Goal: Book appointment/travel/reservation

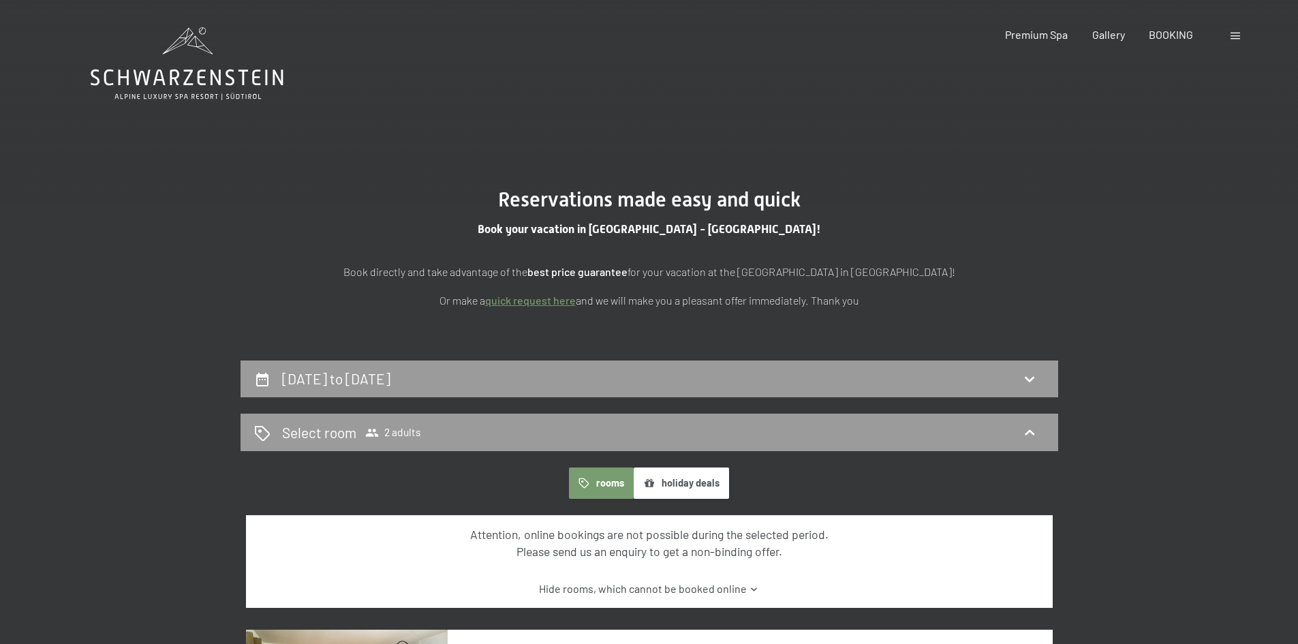
drag, startPoint x: 361, startPoint y: 0, endPoint x: 334, endPoint y: 0, distance: 26.6
click at [293, 4] on header "Booking Enquiries Premium Spa Gallery BOOKING DE IT EN Vouchers Gallery Enquiri…" at bounding box center [649, 13] width 1298 height 27
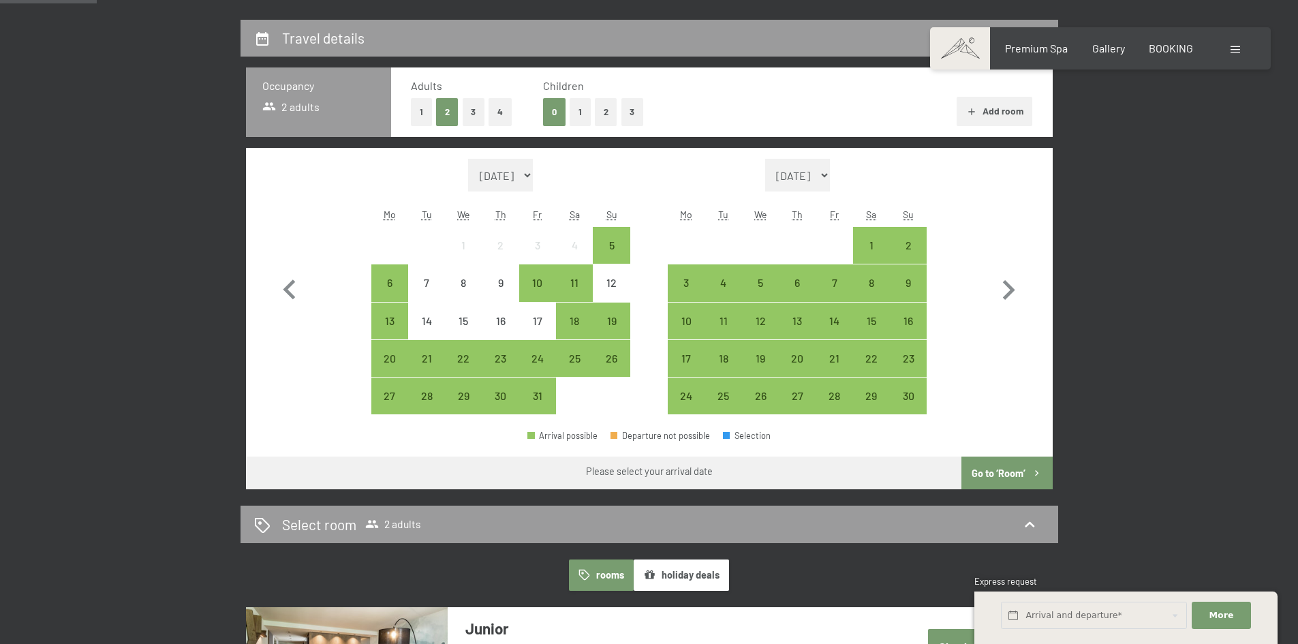
scroll to position [341, 0]
click at [1000, 273] on icon "button" at bounding box center [1008, 290] width 40 height 40
select select "2025-11-01"
select select "2025-12-01"
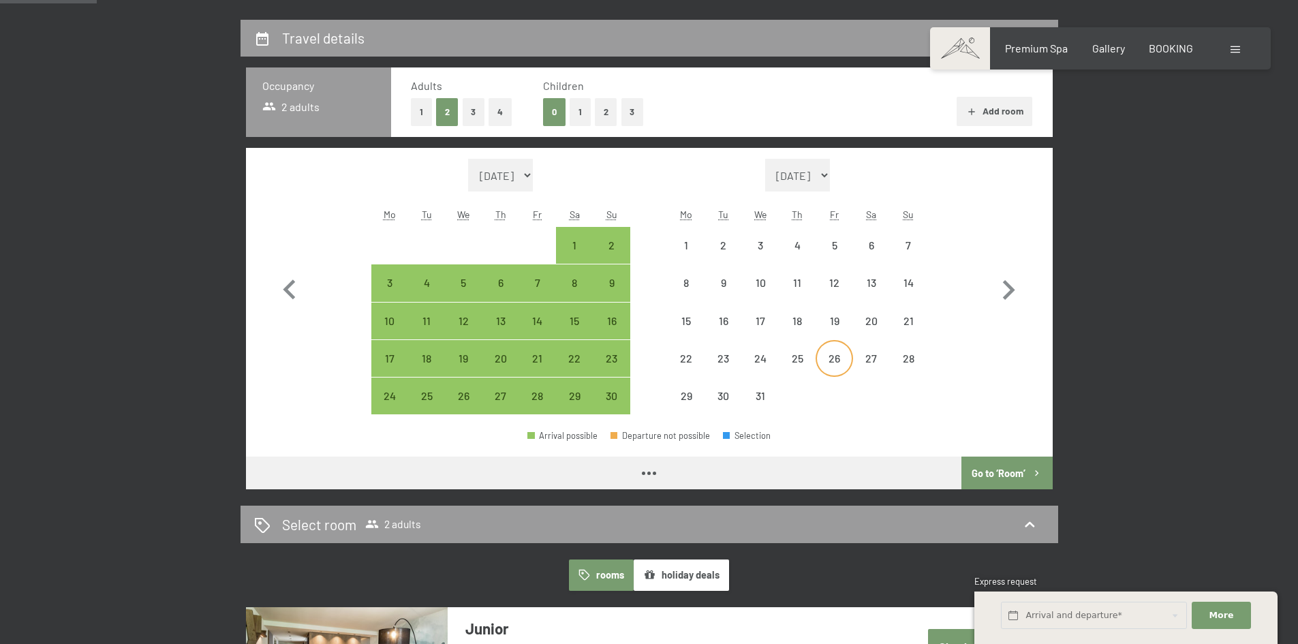
select select "2025-11-01"
select select "2025-12-01"
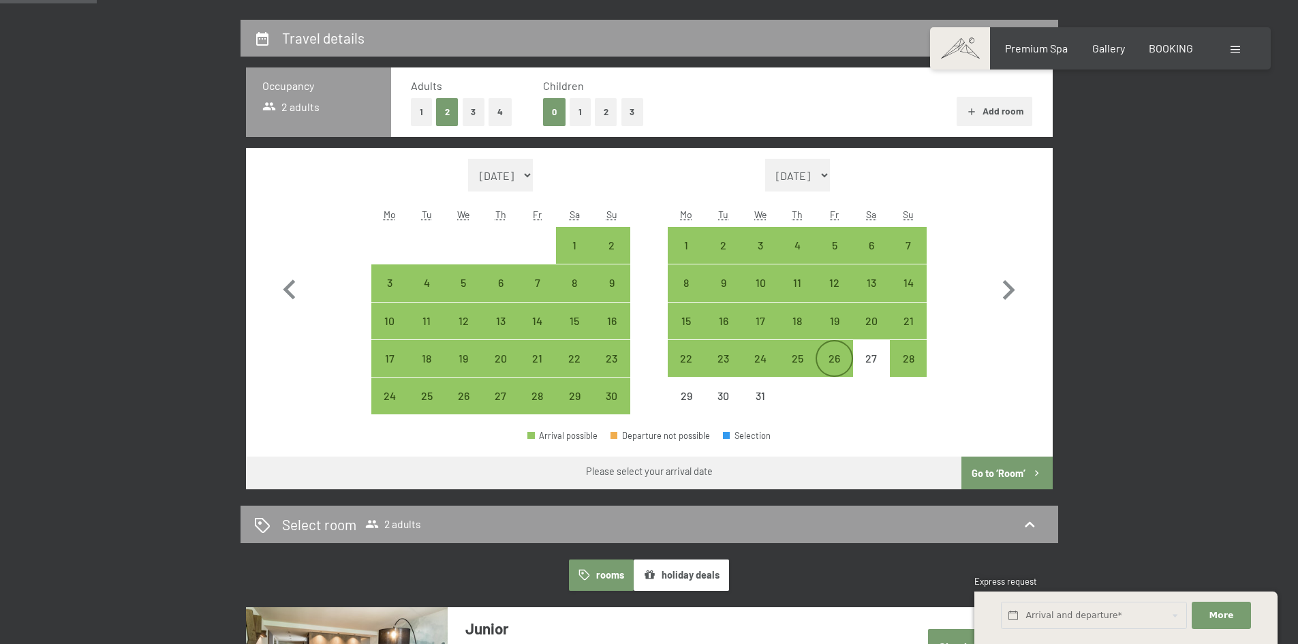
click at [841, 365] on div "26" at bounding box center [834, 370] width 34 height 34
select select "2025-11-01"
select select "2025-12-01"
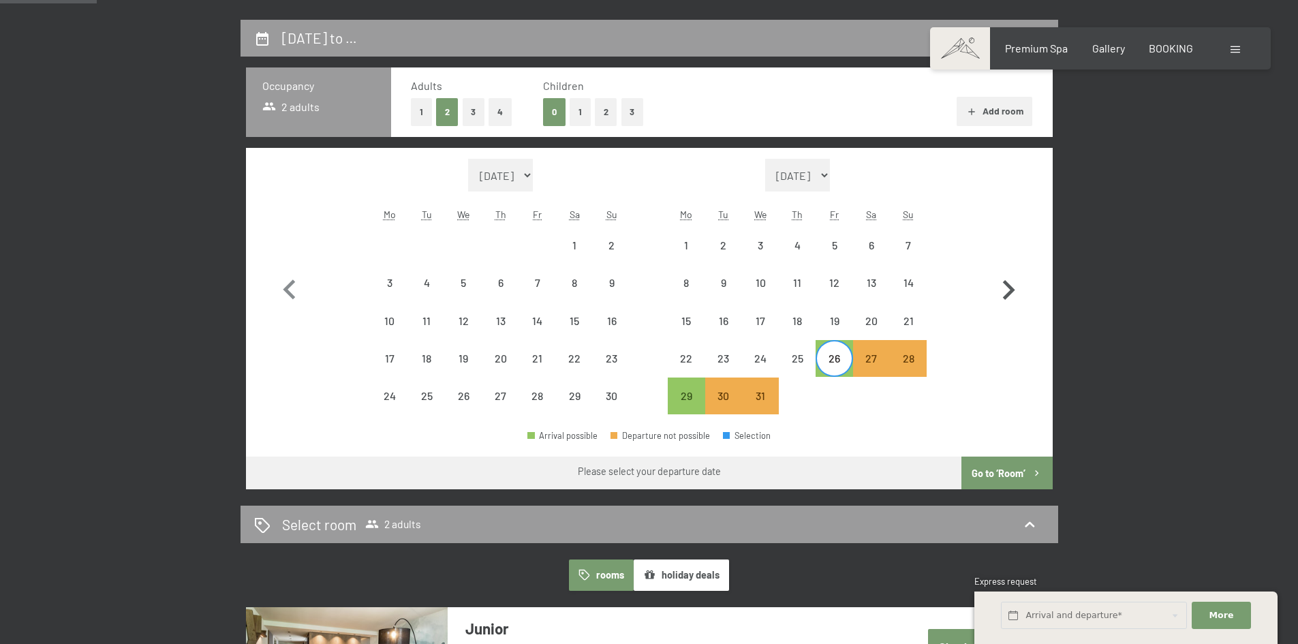
click at [1012, 292] on icon "button" at bounding box center [1009, 290] width 12 height 20
select select "2025-12-01"
select select "2026-01-01"
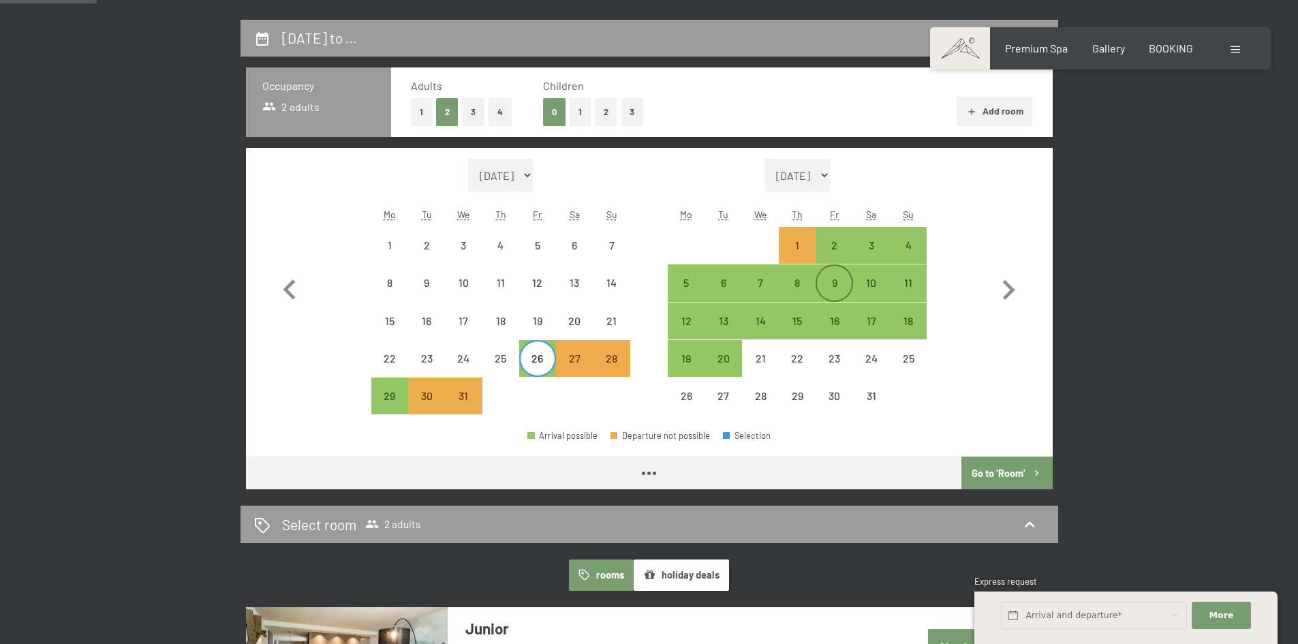
select select "2025-12-01"
select select "2026-01-01"
click at [287, 299] on icon "button" at bounding box center [290, 290] width 40 height 40
select select "2025-11-01"
select select "2025-12-01"
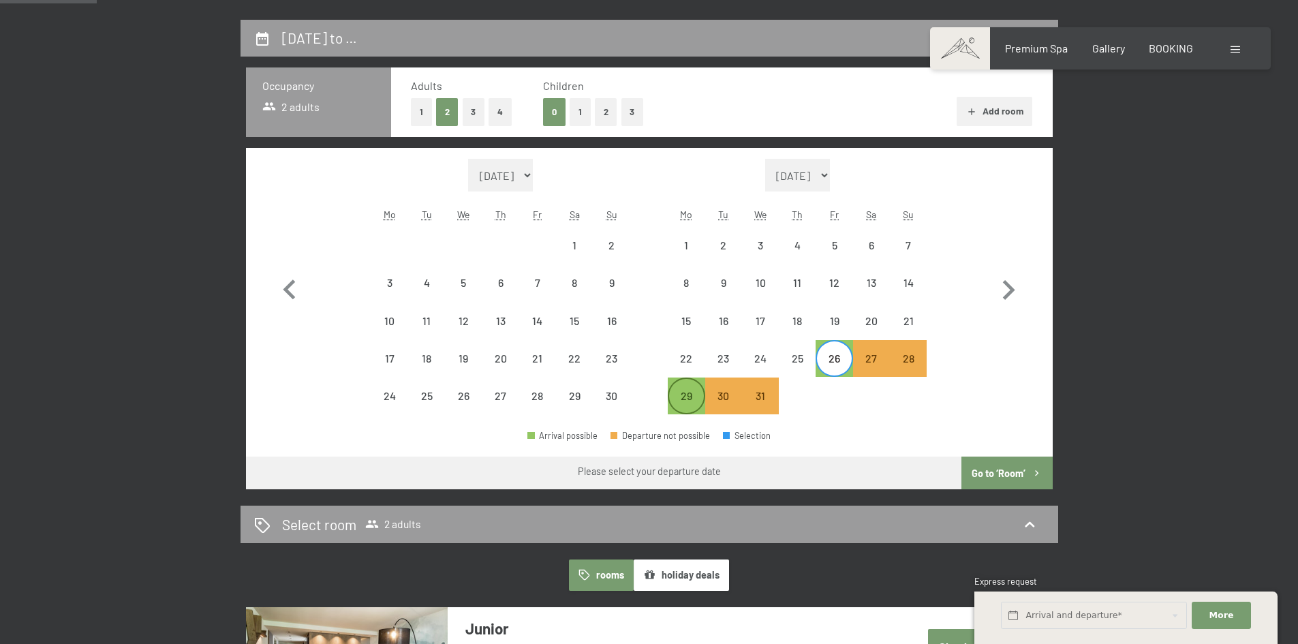
click at [687, 387] on div "29" at bounding box center [686, 396] width 34 height 34
select select "2025-11-01"
select select "2025-12-01"
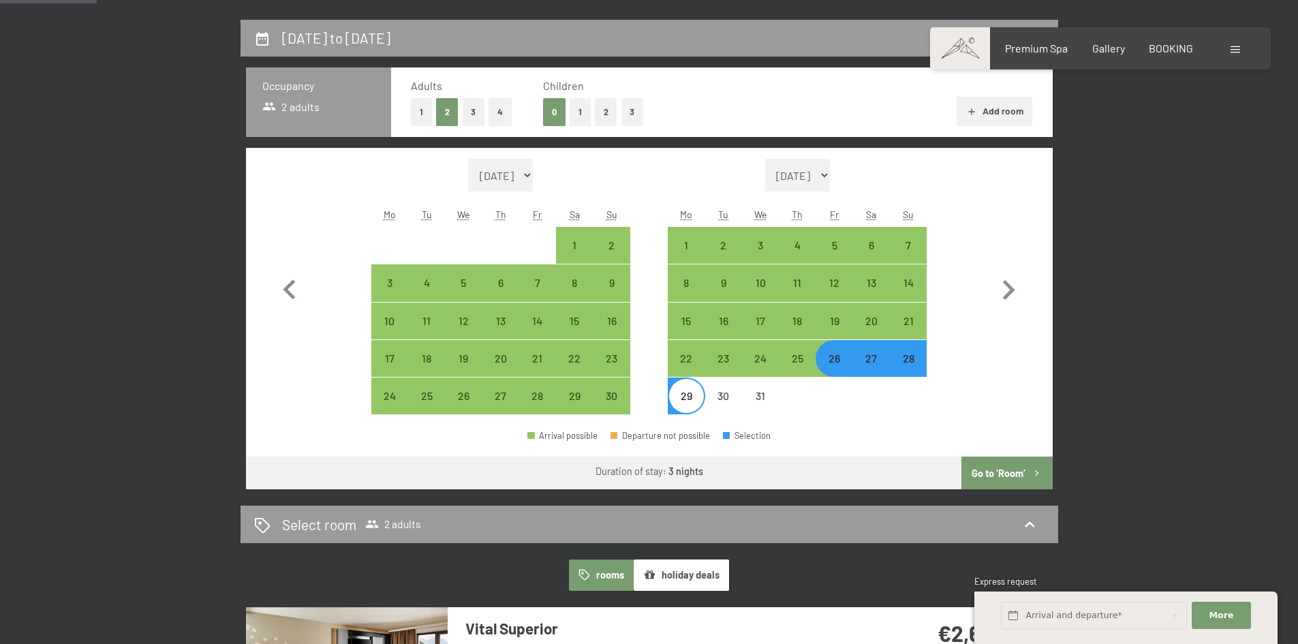
click at [828, 368] on div "26" at bounding box center [834, 370] width 34 height 34
select select "2025-11-01"
select select "2025-12-01"
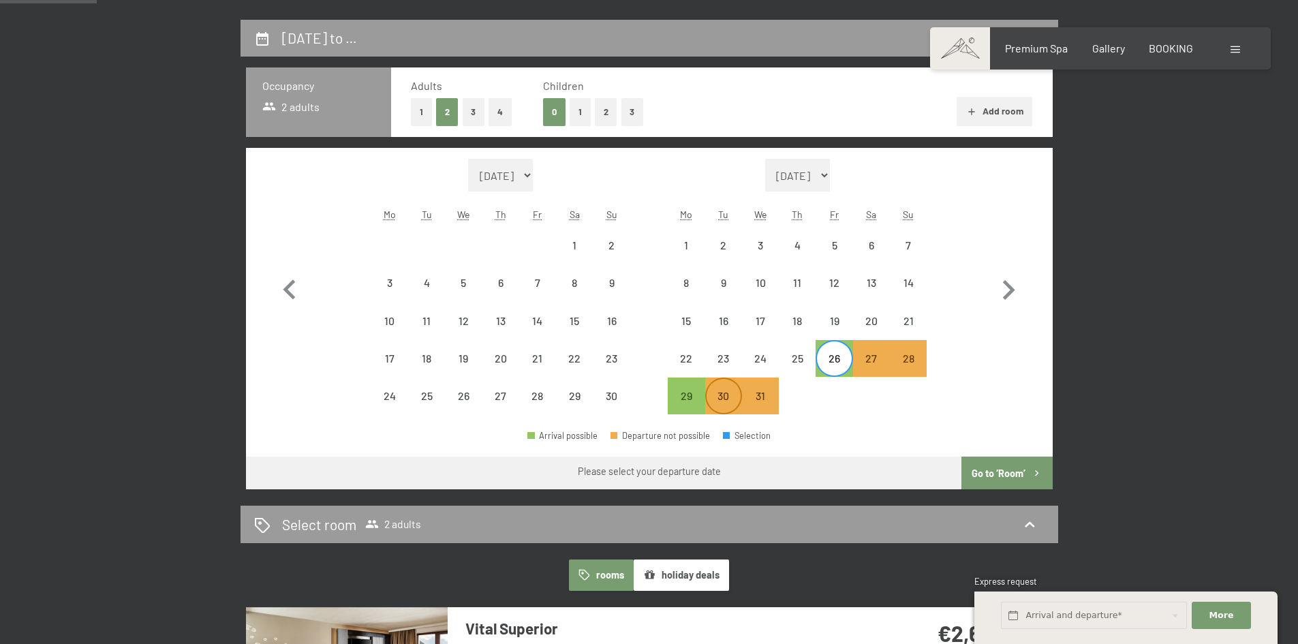
click at [721, 395] on div "30" at bounding box center [723, 407] width 34 height 34
select select "2025-11-01"
select select "2025-12-01"
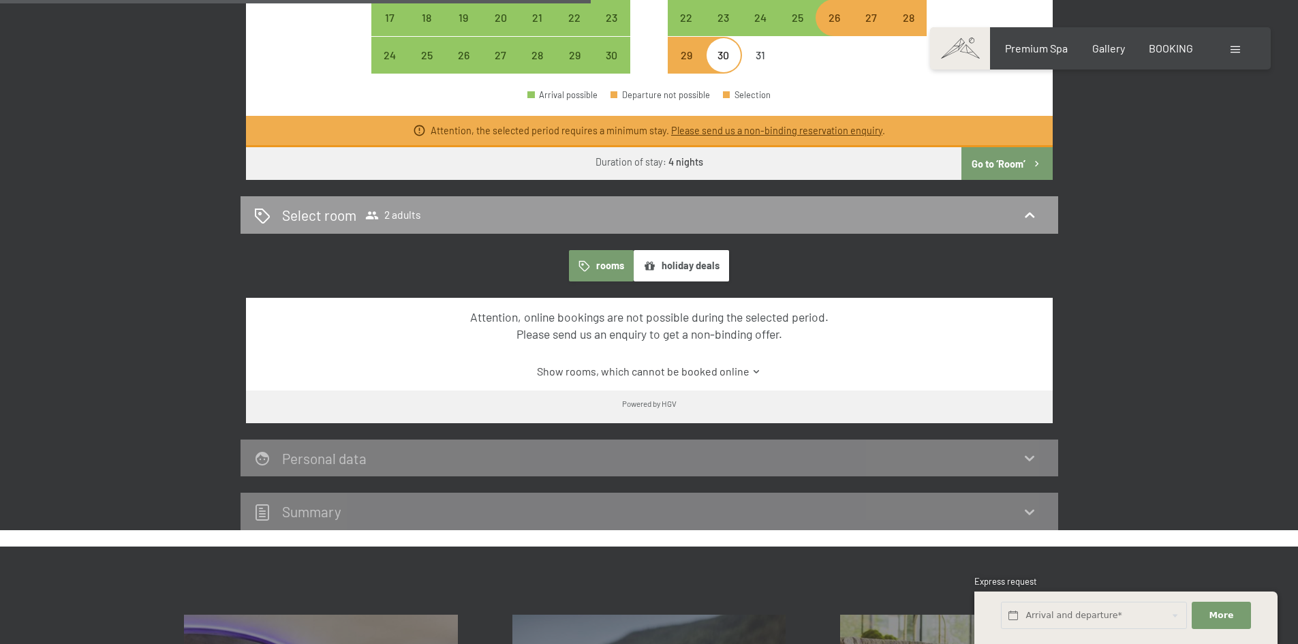
scroll to position [1022, 0]
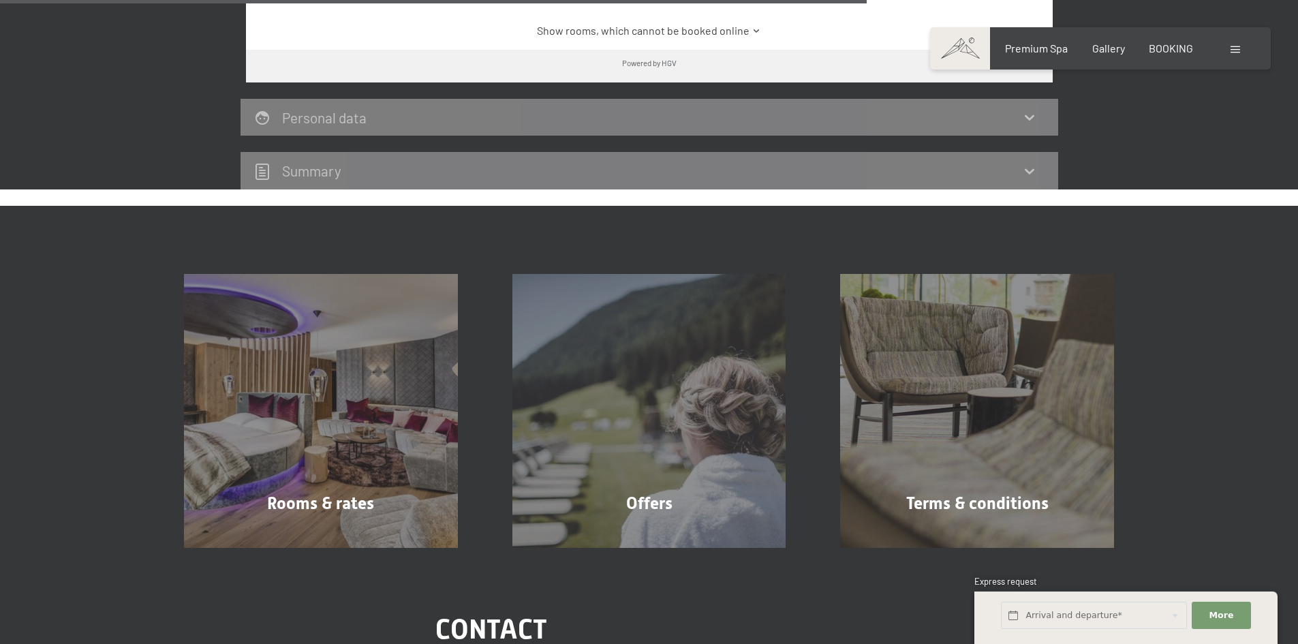
select select "2025-11-01"
select select "2025-12-01"
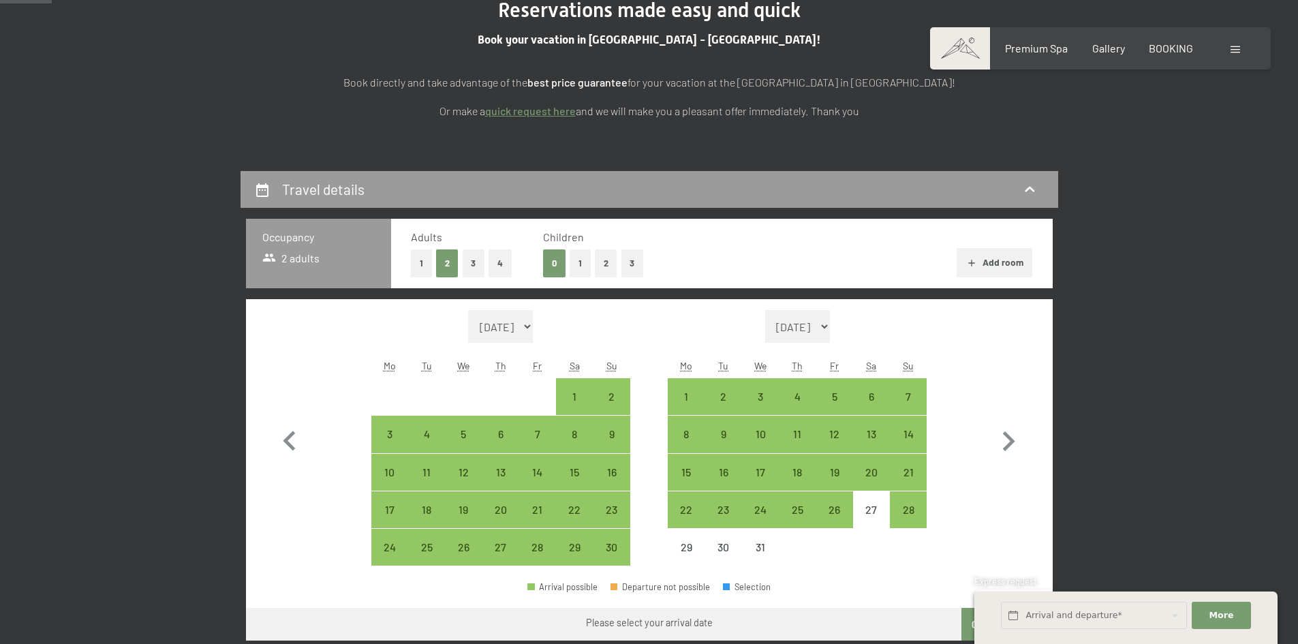
scroll to position [204, 0]
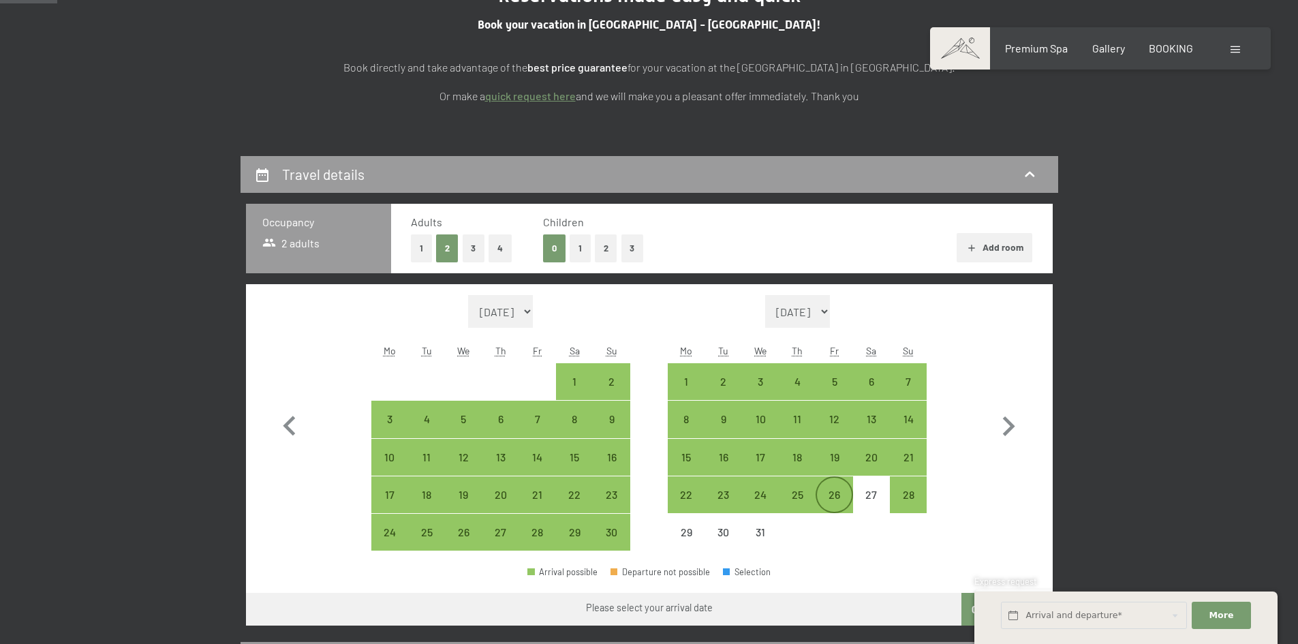
click at [828, 498] on div "26" at bounding box center [834, 506] width 34 height 34
select select "2025-11-01"
select select "2025-12-01"
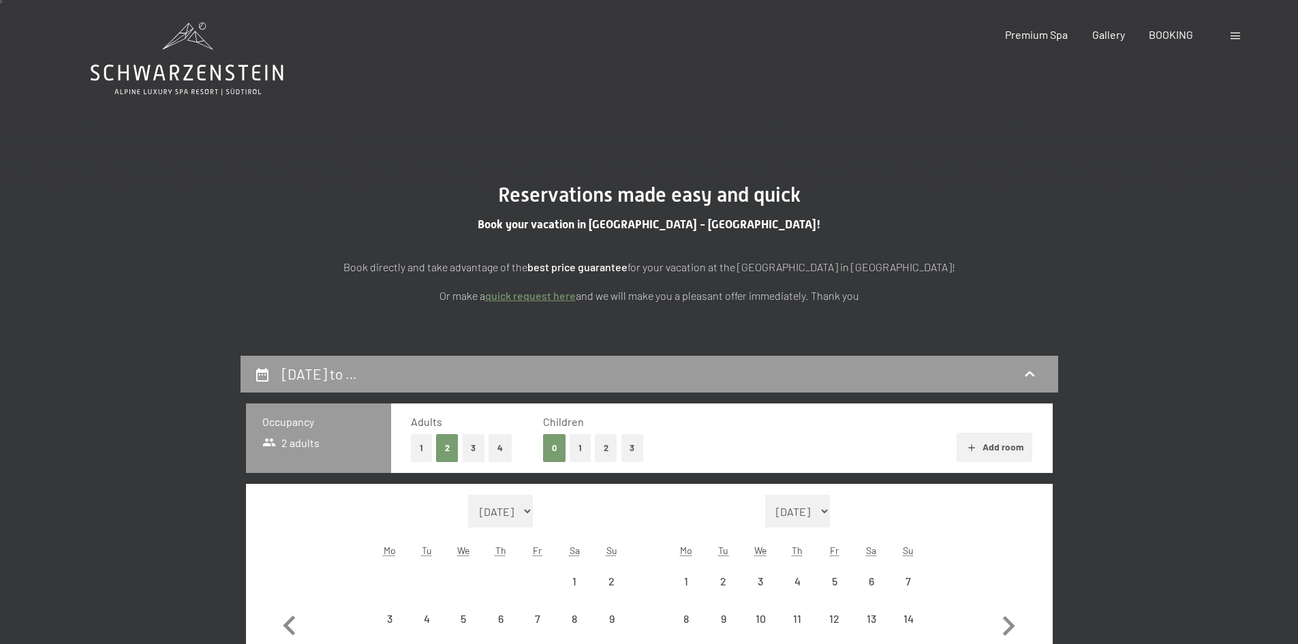
scroll to position [0, 0]
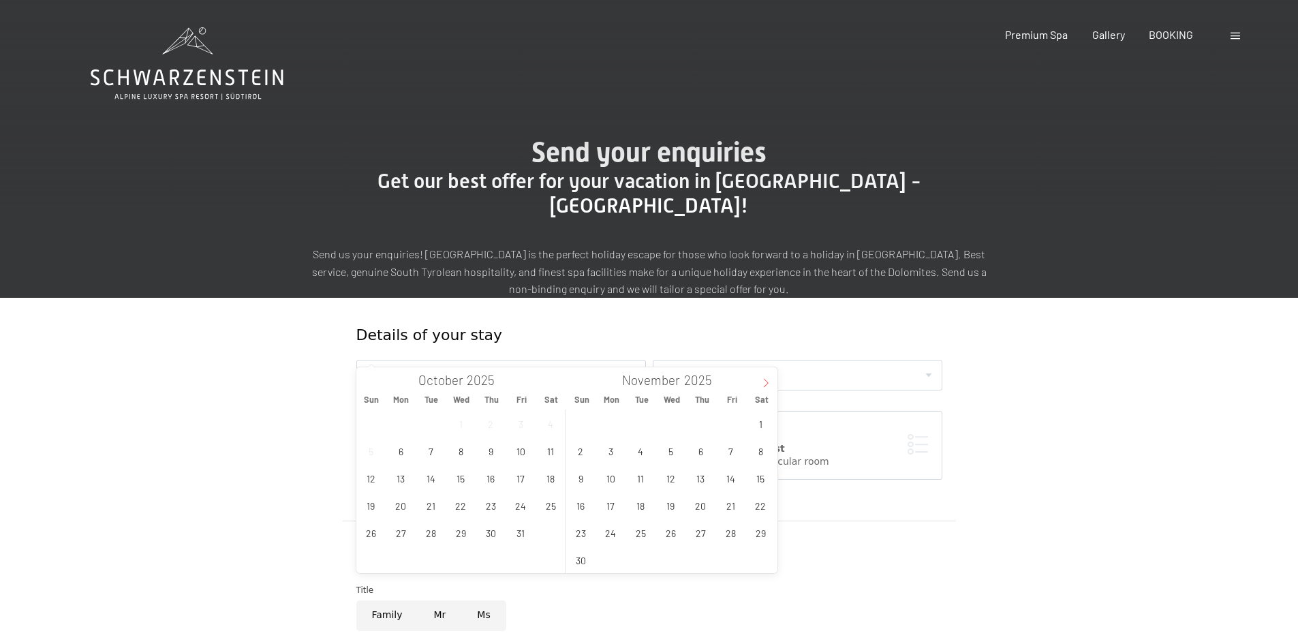
click at [768, 385] on icon at bounding box center [766, 383] width 10 height 10
click at [723, 510] on span "26" at bounding box center [730, 505] width 27 height 27
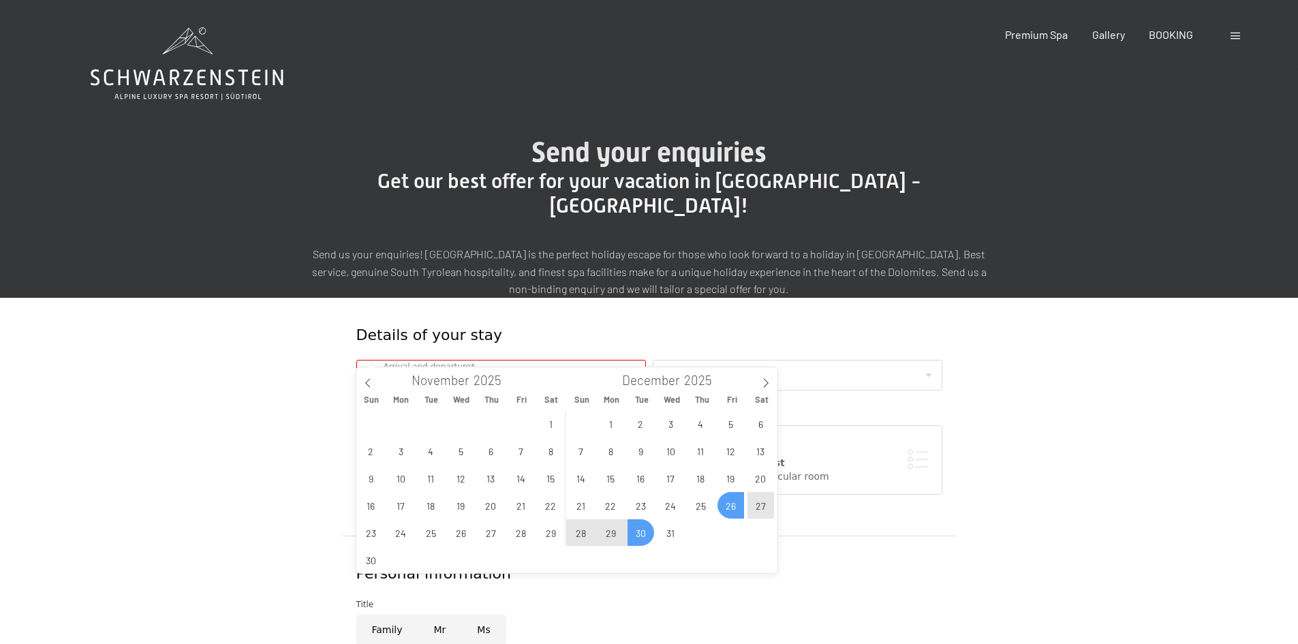
click at [646, 537] on span "30" at bounding box center [640, 532] width 27 height 27
type input "Fri. 26/12/2025 - Tue. 30/12/2025"
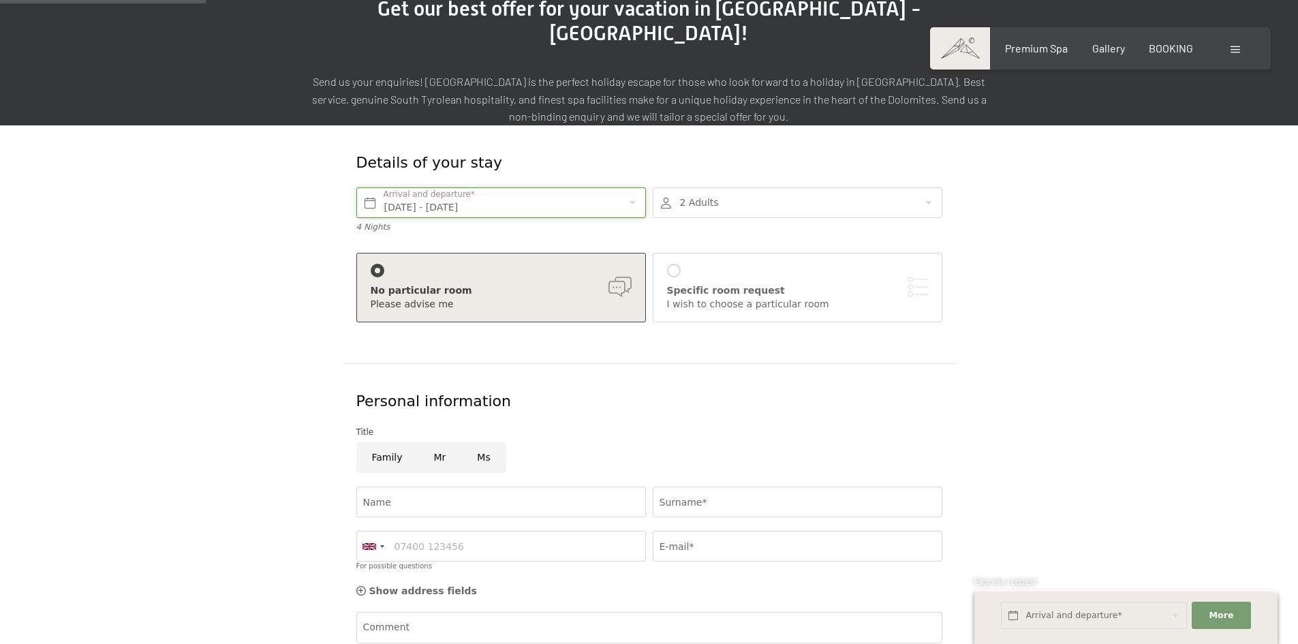
scroll to position [341, 0]
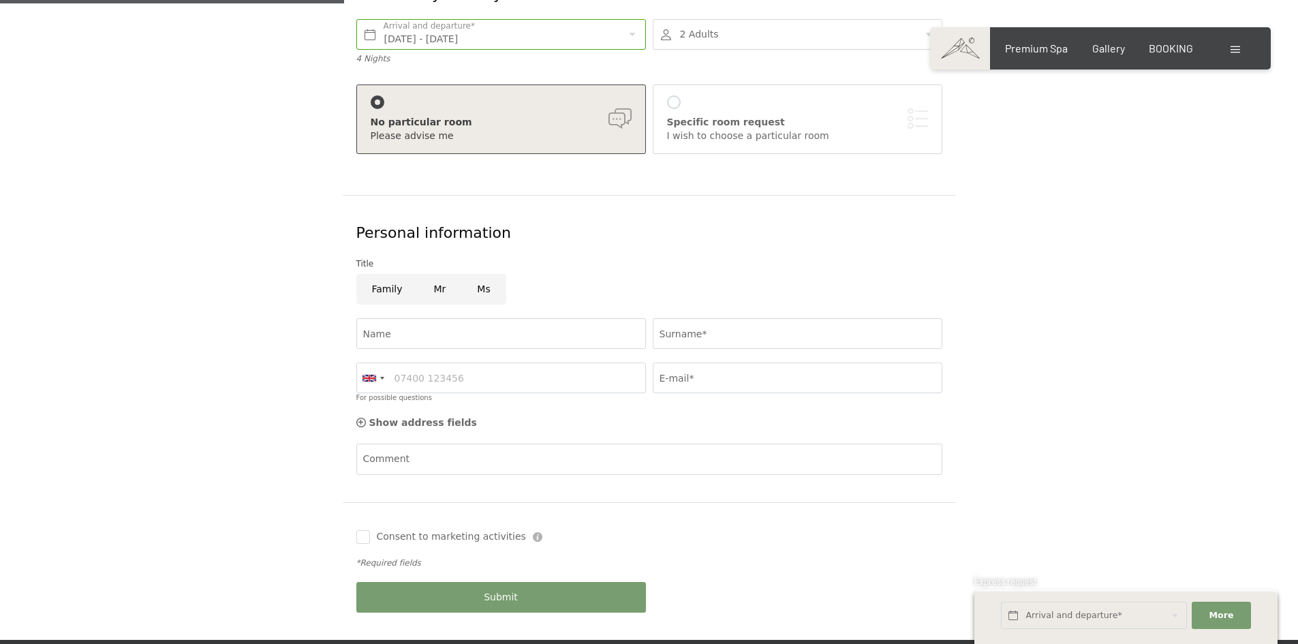
click at [435, 274] on input "Mr" at bounding box center [440, 289] width 44 height 31
radio input "true"
click at [439, 318] on input "Name" at bounding box center [501, 333] width 290 height 31
type input "Buzulan"
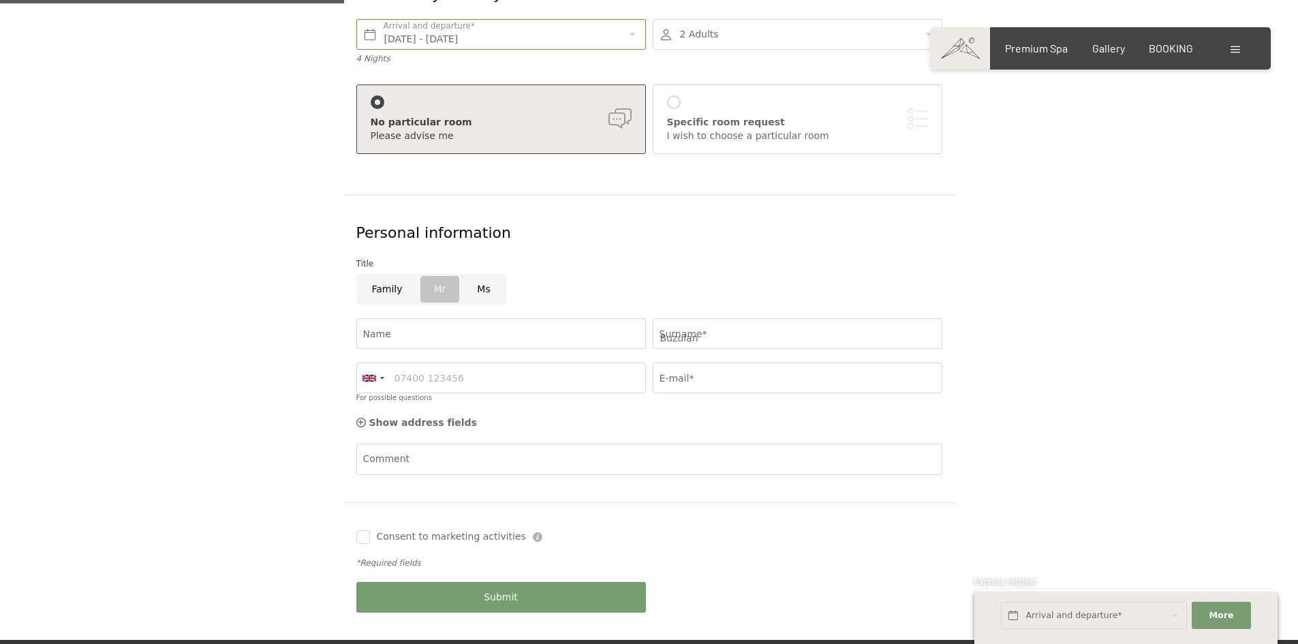
type input "Petru"
type input "buzulan.petru@gmail.com"
type input "+971585678373"
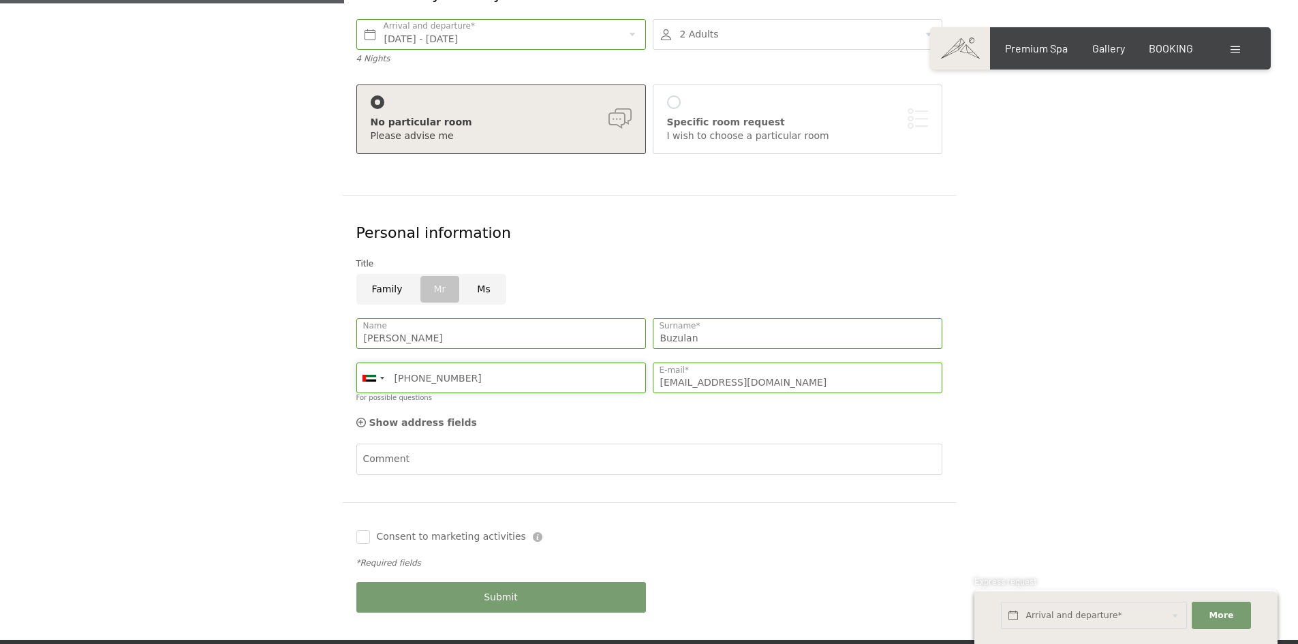
drag, startPoint x: 510, startPoint y: 350, endPoint x: 254, endPoint y: 340, distance: 255.7
click at [301, 341] on form "Details of your stay Fri. 26/12/2025 - Tue. 30/12/2025 Arrival and departure* 4…" at bounding box center [649, 298] width 930 height 683
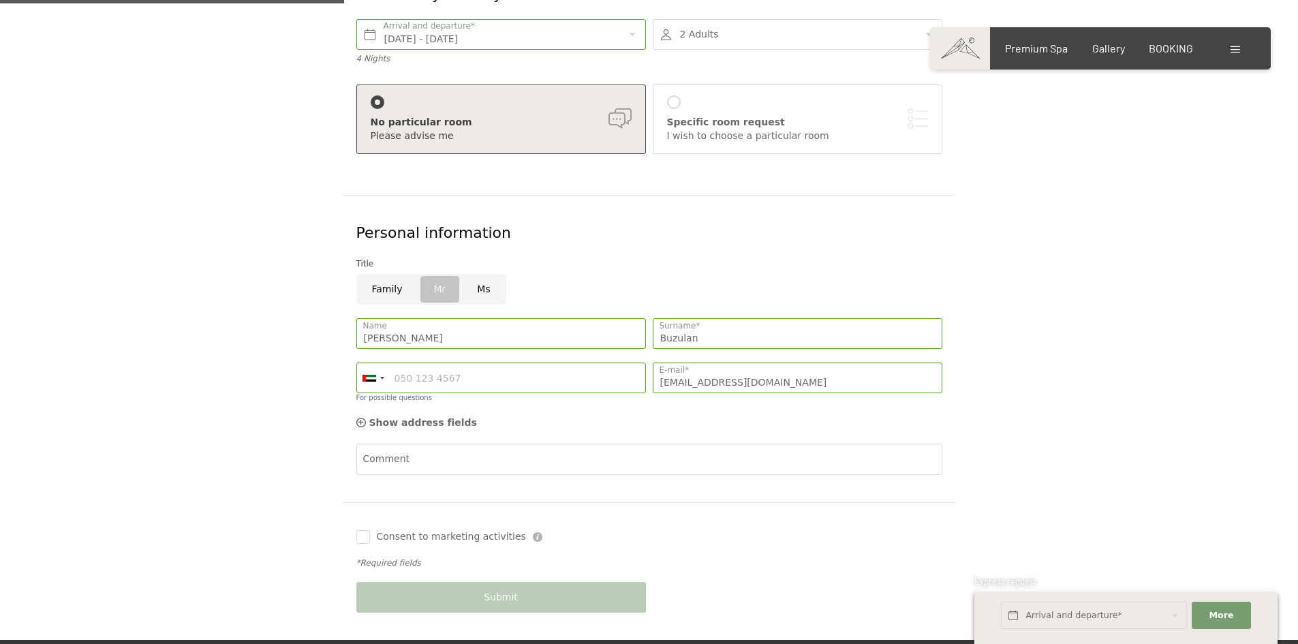
click at [208, 345] on form "Details of your stay Fri. 26/12/2025 - Tue. 30/12/2025 Arrival and departure* 4…" at bounding box center [649, 298] width 930 height 683
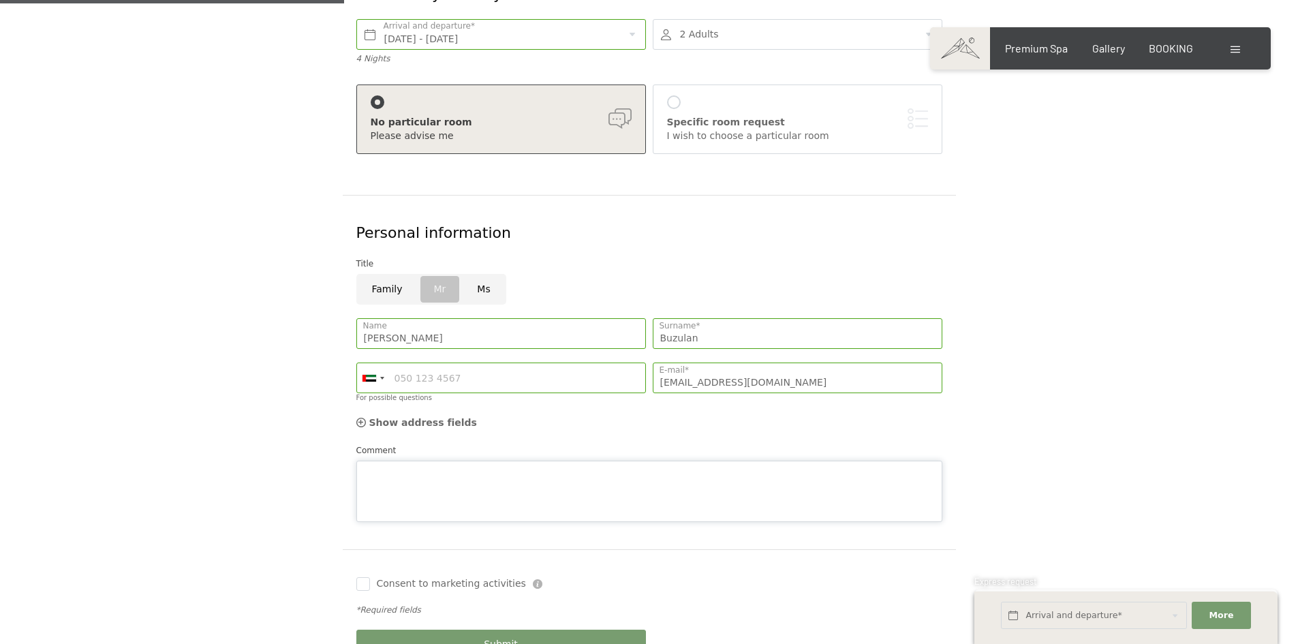
click at [572, 461] on textarea "Comment" at bounding box center [649, 491] width 586 height 61
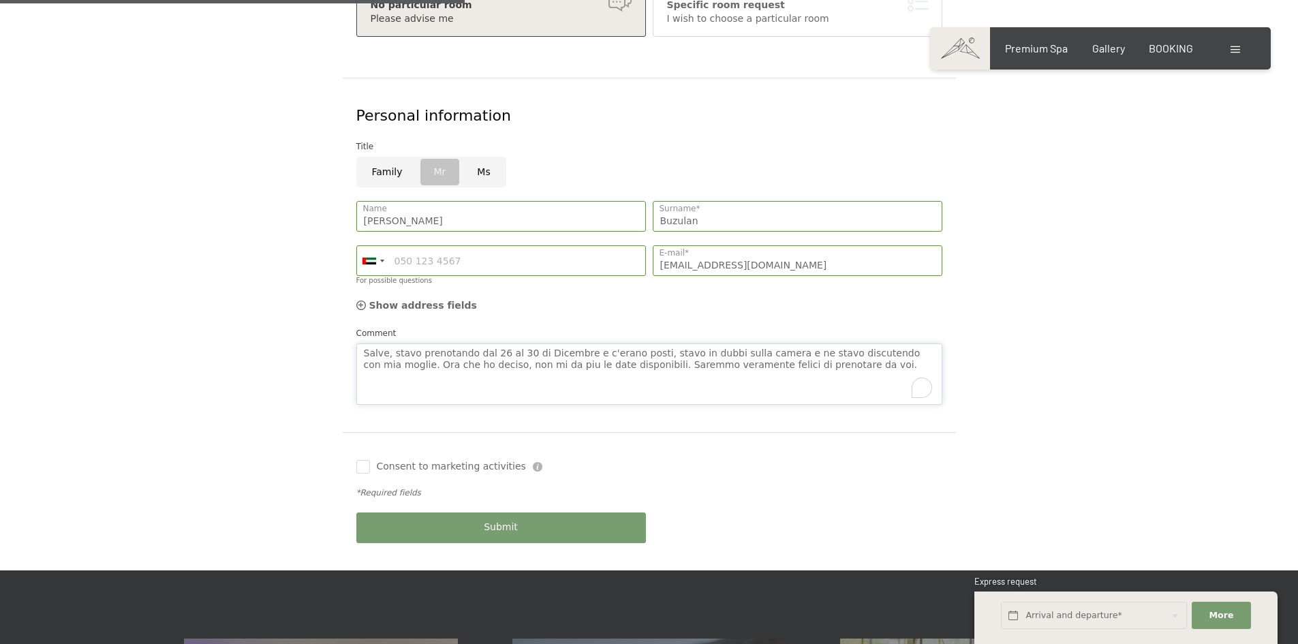
scroll to position [477, 0]
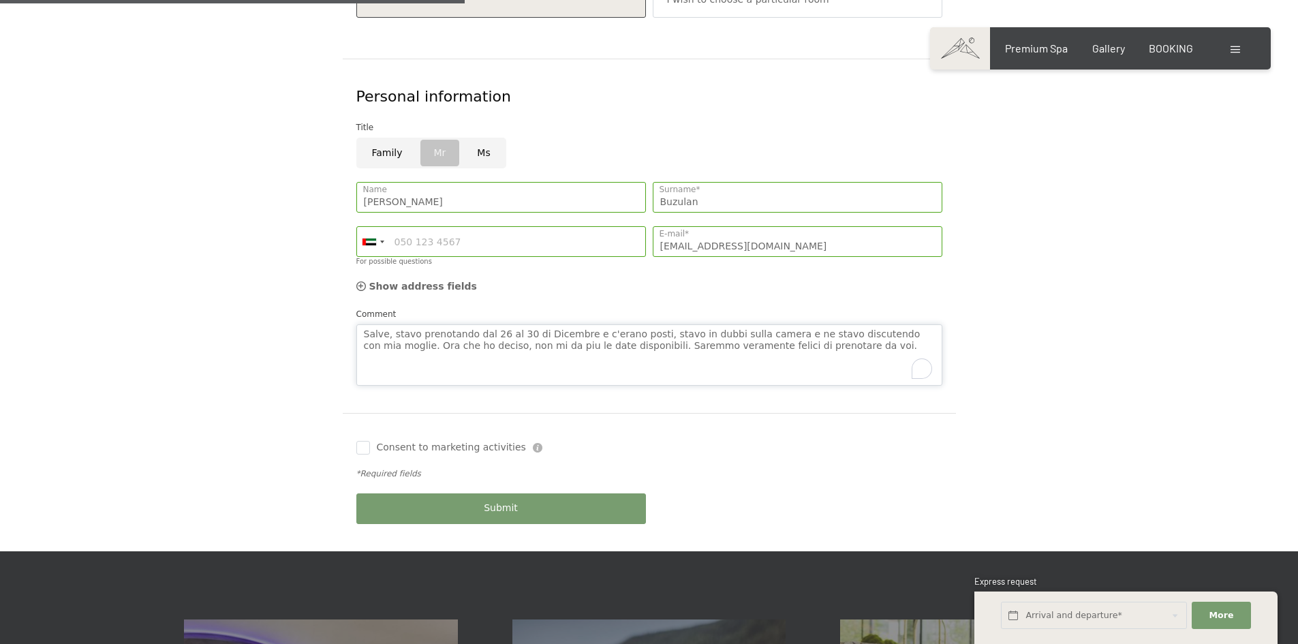
type textarea "Salve, stavo prenotando dal 26 al 30 di Dicembre e c'erano posti, stavo in dubb…"
click at [558, 486] on div "Submit" at bounding box center [501, 508] width 296 height 44
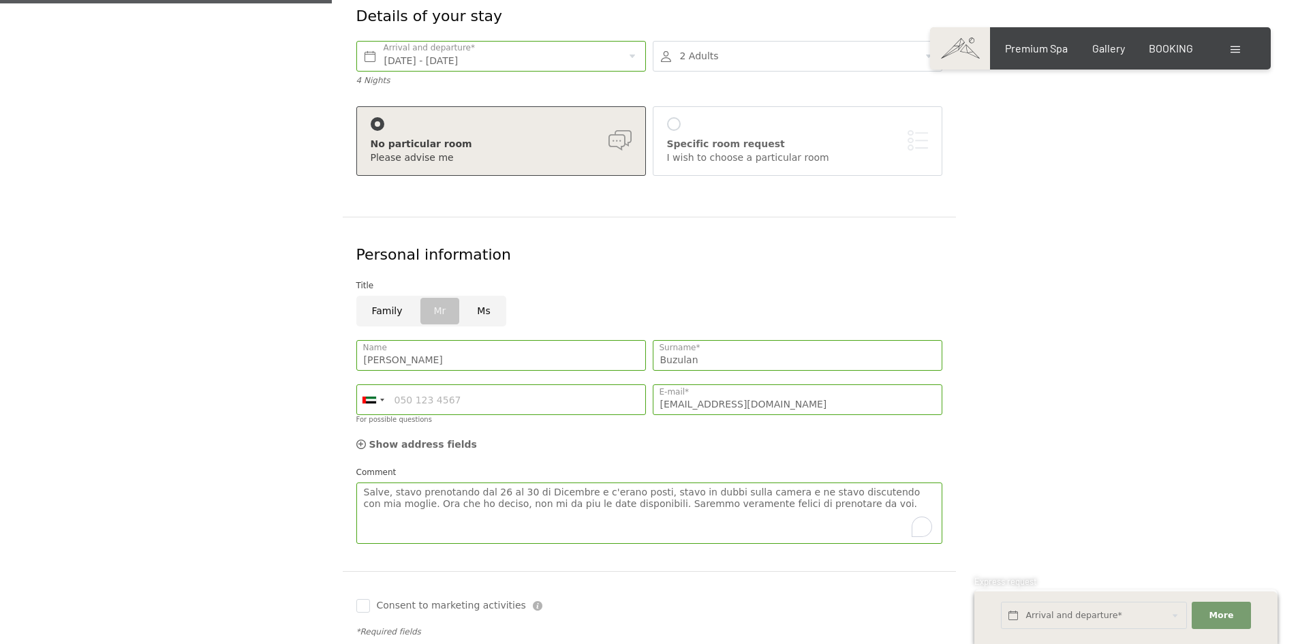
scroll to position [341, 0]
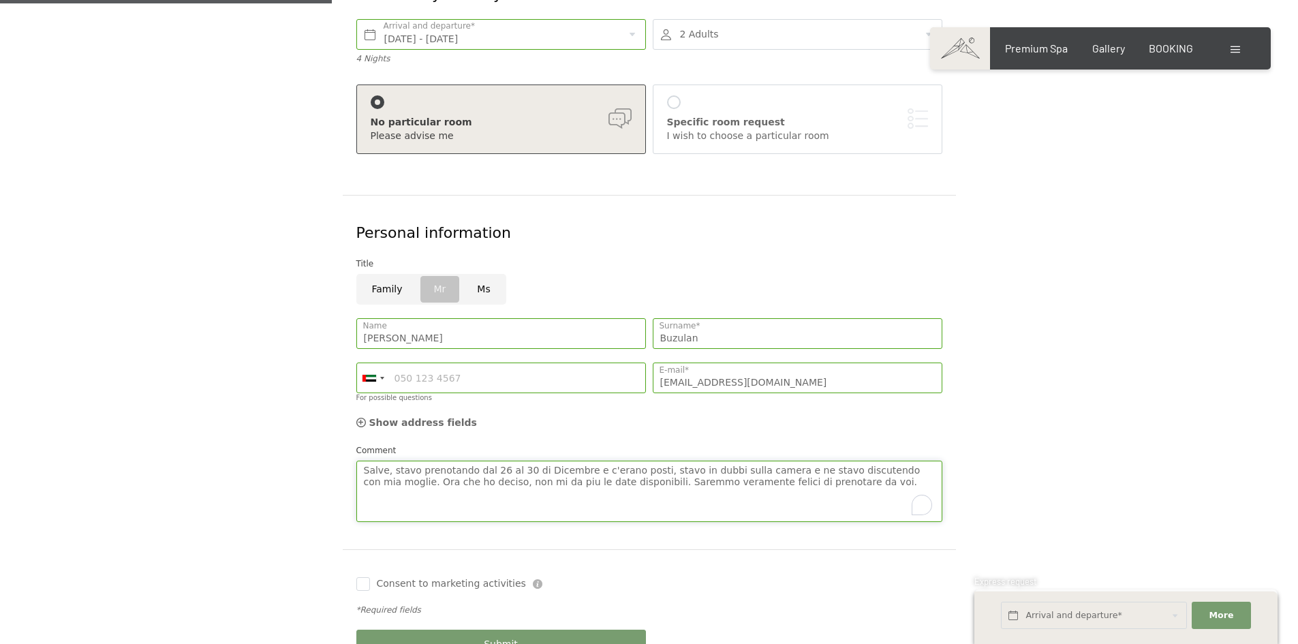
click at [878, 462] on textarea "Salve, stavo prenotando dal 26 al 30 di Dicembre e c'erano posti, stavo in dubb…" at bounding box center [649, 491] width 586 height 61
click at [1050, 396] on form "Details of your stay Fri. 26/12/2025 - Tue. 30/12/2025 Arrival and departure* 4…" at bounding box center [649, 322] width 930 height 730
click at [266, 346] on form "Details of your stay Fri. 26/12/2025 - Tue. 30/12/2025 Arrival and departure* 4…" at bounding box center [649, 322] width 930 height 730
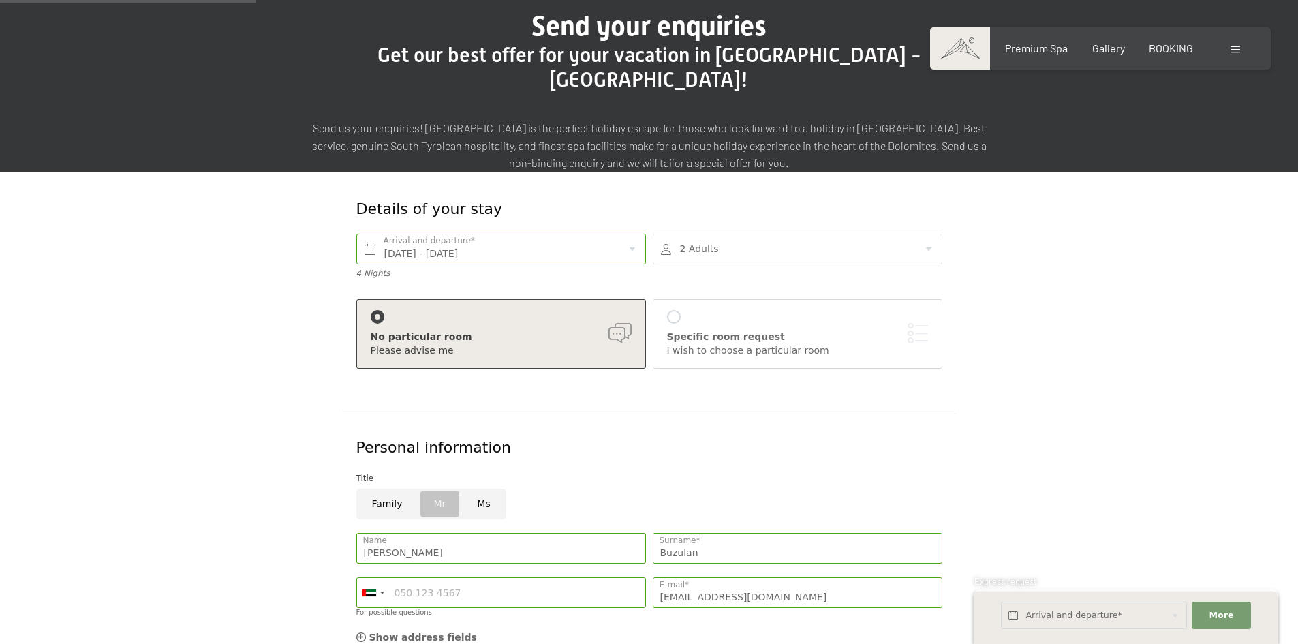
scroll to position [749, 0]
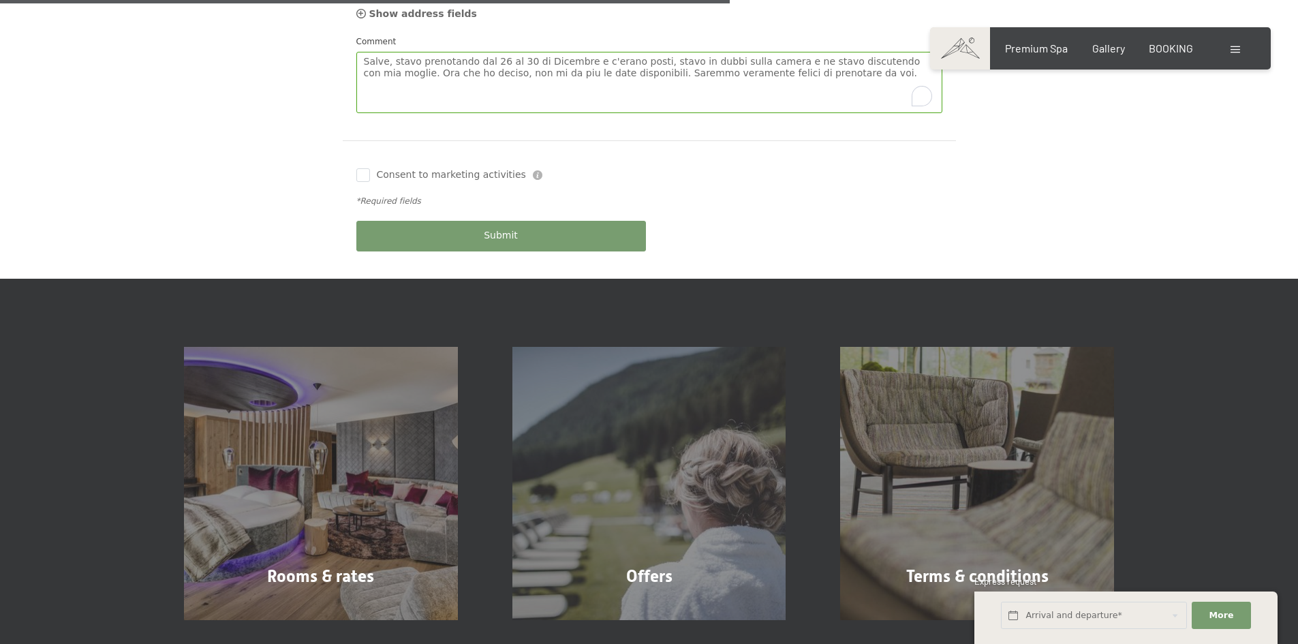
click at [505, 227] on div "Submit" at bounding box center [501, 236] width 296 height 44
click at [514, 229] on span "Submit" at bounding box center [501, 236] width 34 height 14
